Goal: Find contact information

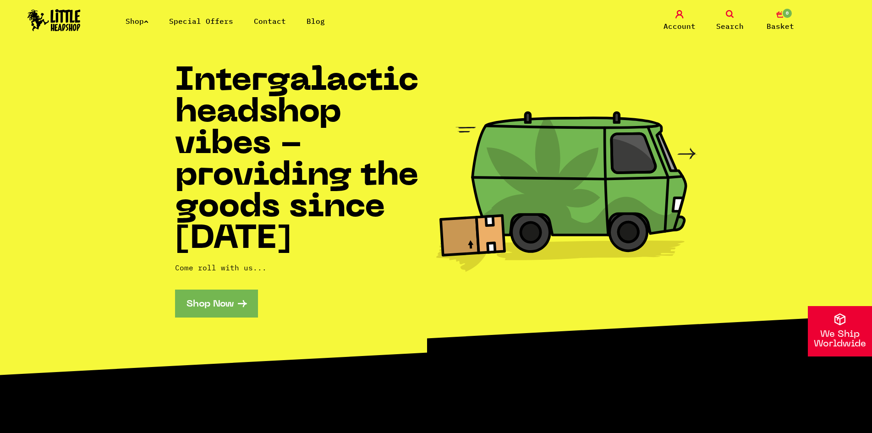
click at [140, 20] on link "Shop" at bounding box center [137, 21] width 23 height 9
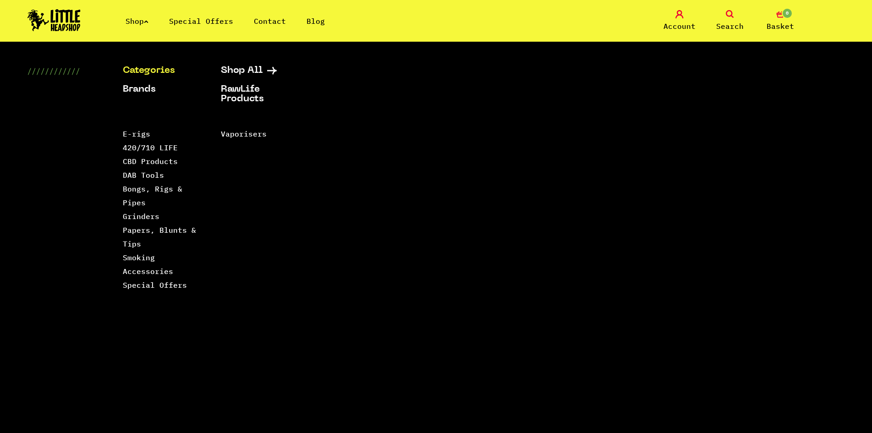
click at [148, 73] on link "Categories" at bounding box center [160, 71] width 75 height 10
click at [153, 160] on link "CBD Products" at bounding box center [150, 161] width 55 height 9
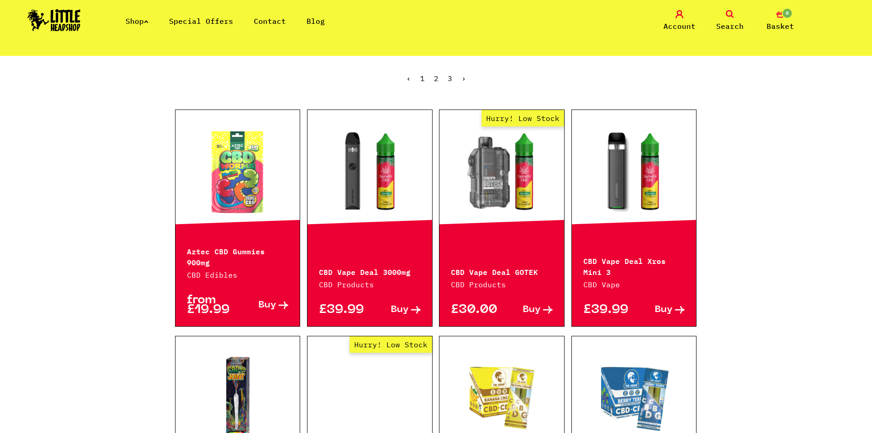
scroll to position [229, 0]
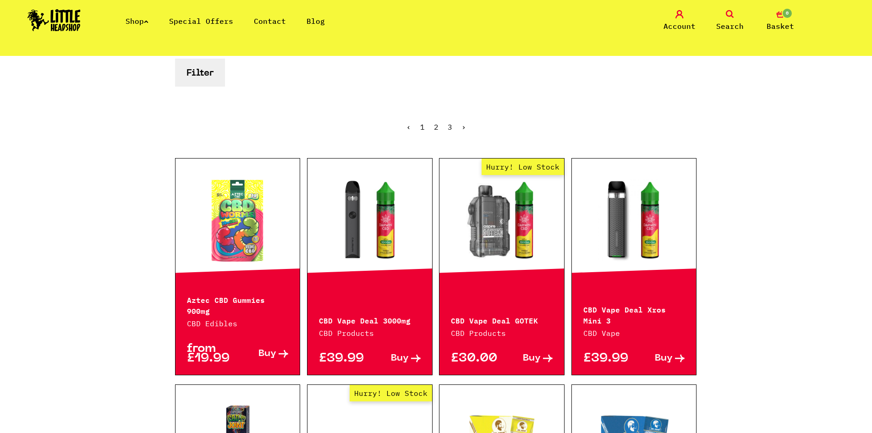
click at [270, 22] on link "Contact" at bounding box center [270, 21] width 32 height 9
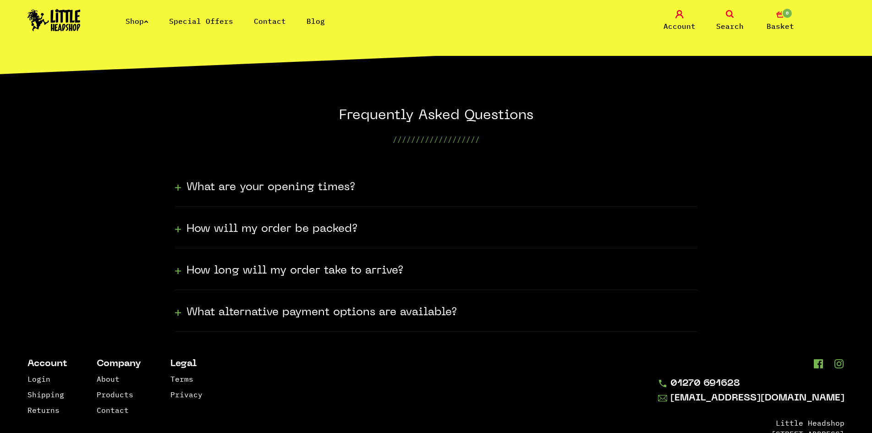
scroll to position [229, 0]
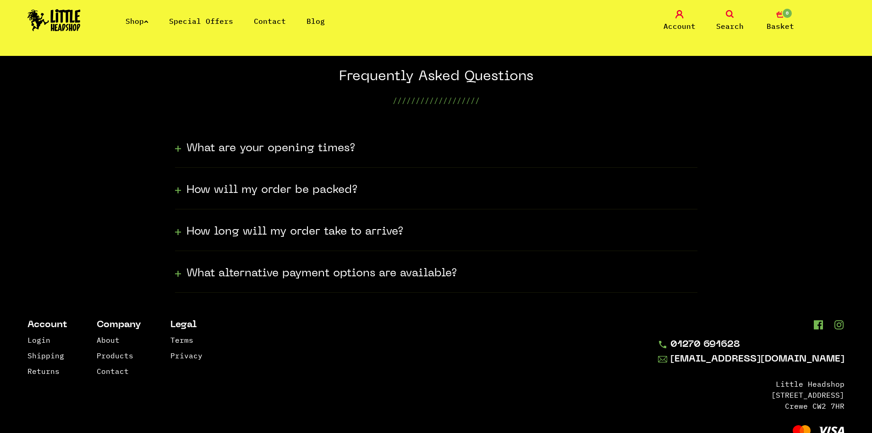
drag, startPoint x: 813, startPoint y: 362, endPoint x: 671, endPoint y: 376, distance: 142.9
click at [615, 380] on footer "Account Login Shipping Returns Company About Products Contact Legal Terms Priva…" at bounding box center [436, 379] width 872 height 172
drag, startPoint x: 851, startPoint y: 360, endPoint x: 716, endPoint y: 363, distance: 135.3
click at [716, 363] on footer "Account Login Shipping Returns Company About Products Contact Legal Terms Priva…" at bounding box center [436, 379] width 872 height 172
copy link "[EMAIL_ADDRESS][DOMAIN_NAME]"
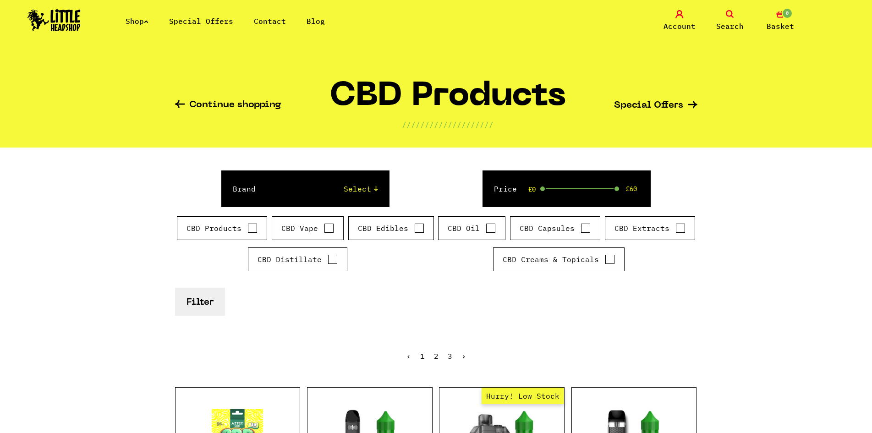
scroll to position [229, 0]
